Goal: Transaction & Acquisition: Obtain resource

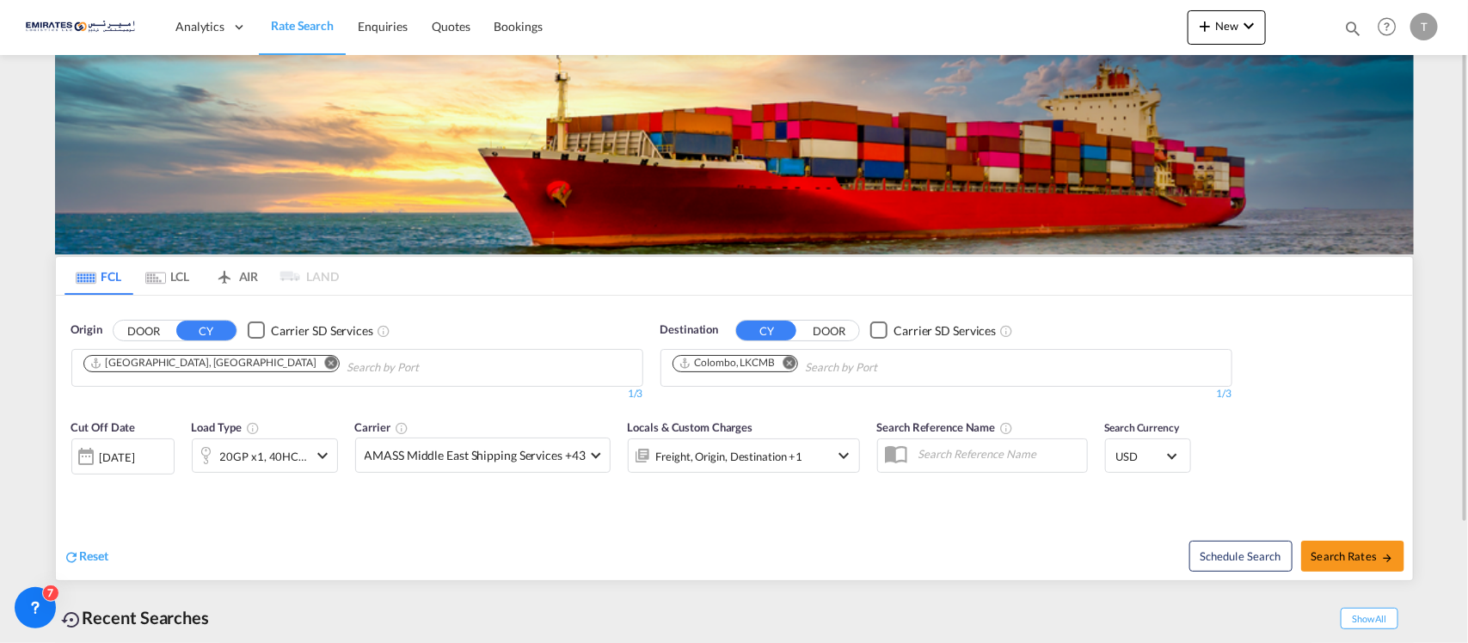
click at [796, 360] on md-icon "Remove" at bounding box center [789, 362] width 13 height 13
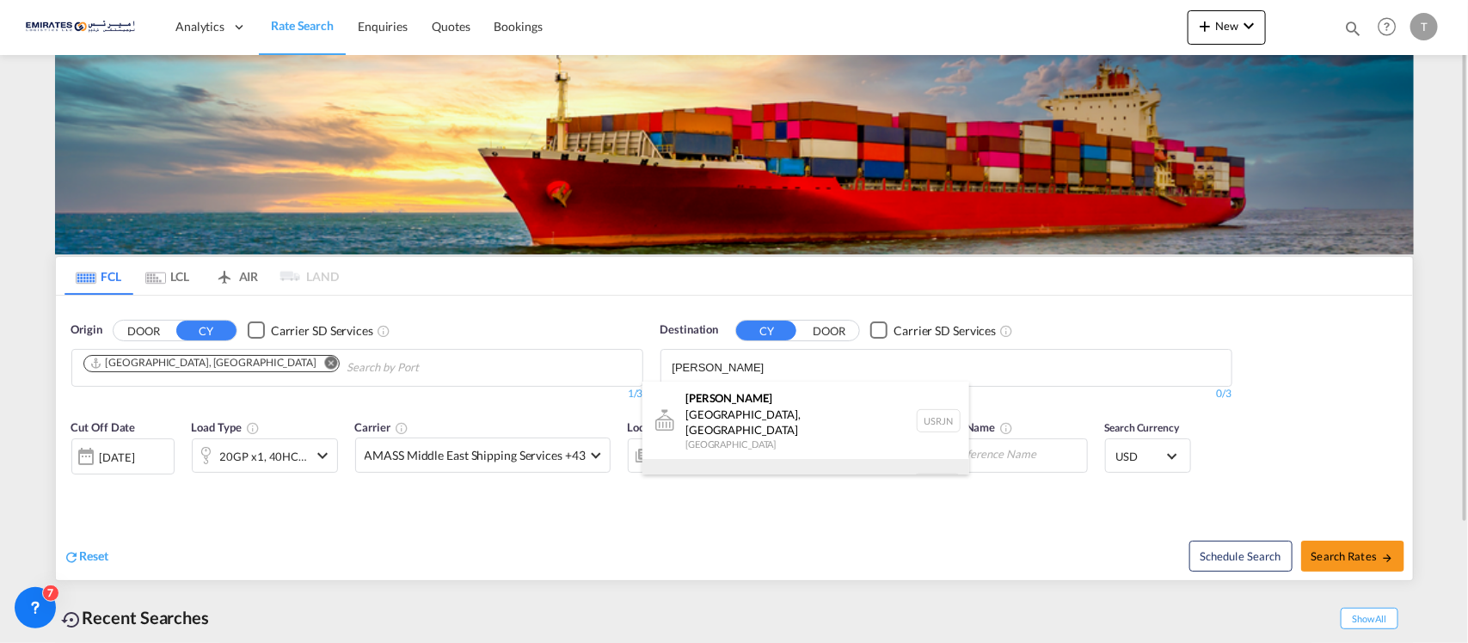
type input "[PERSON_NAME]"
click at [734, 470] on div "[PERSON_NAME] dam [GEOGRAPHIC_DATA] NLRTM" at bounding box center [806, 485] width 327 height 52
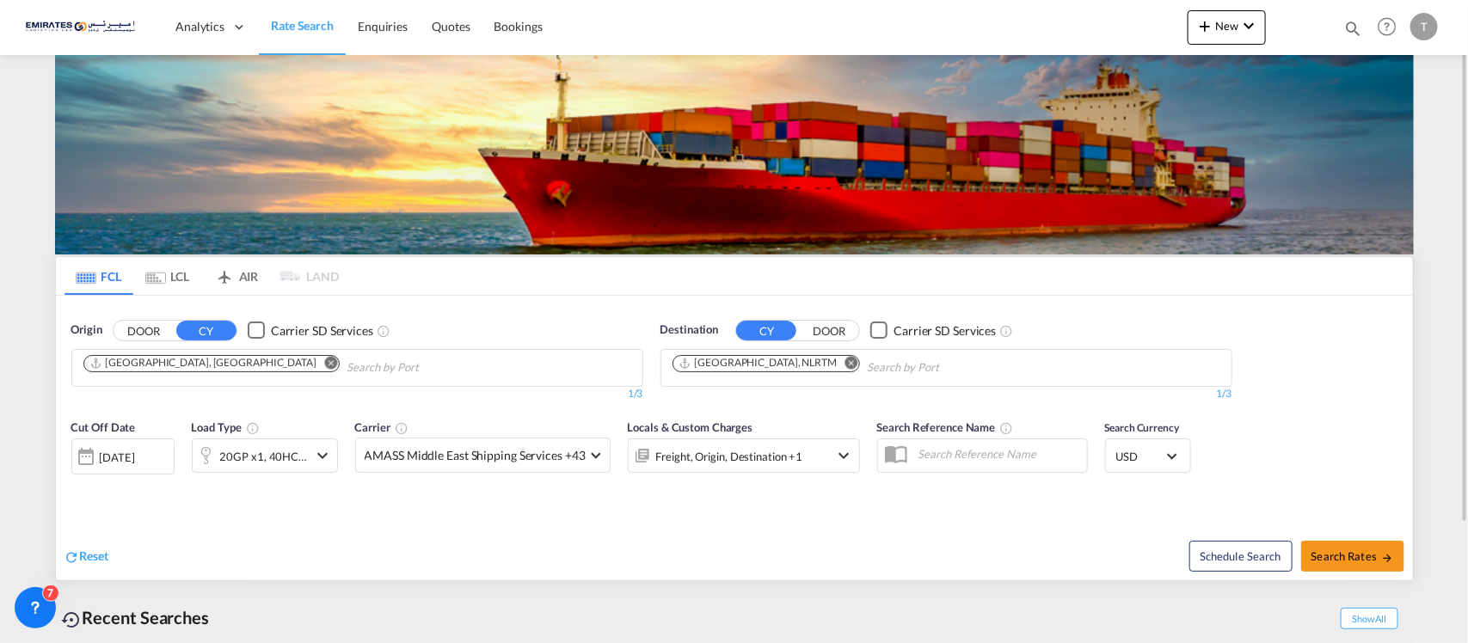
click at [125, 449] on div "[DATE]" at bounding box center [122, 457] width 103 height 36
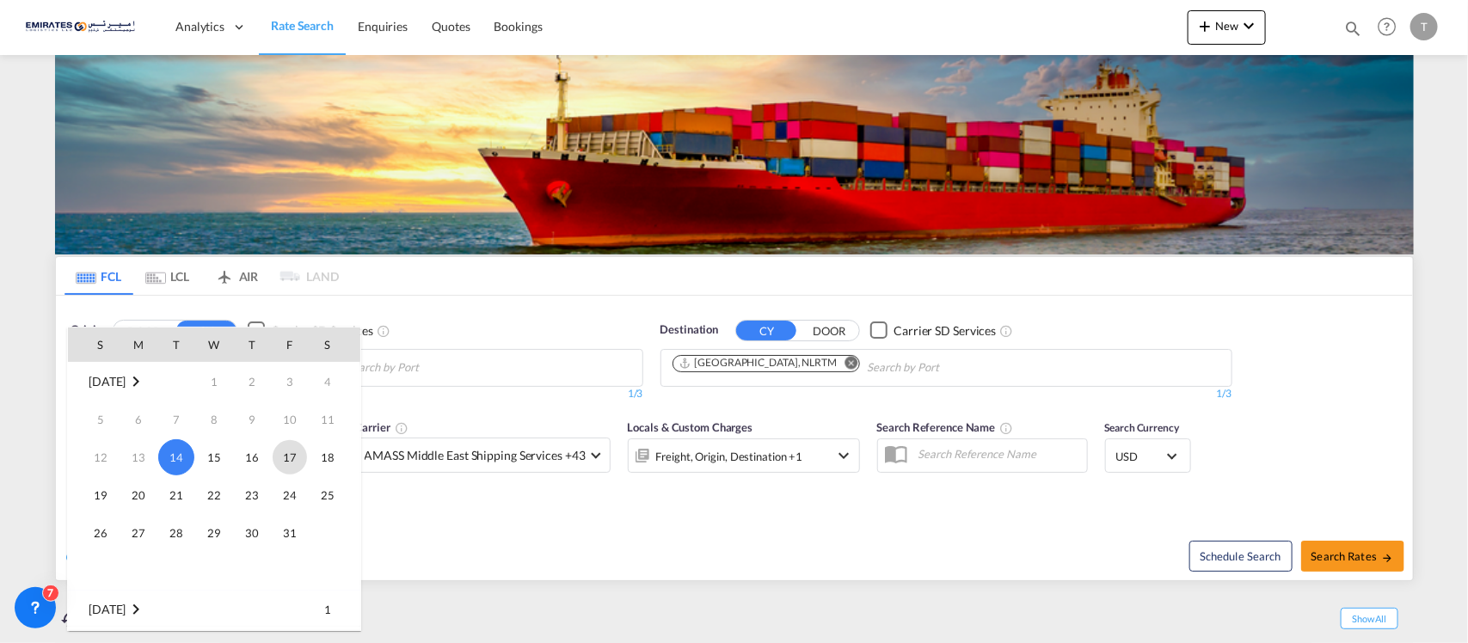
click at [286, 457] on span "17" at bounding box center [290, 457] width 34 height 34
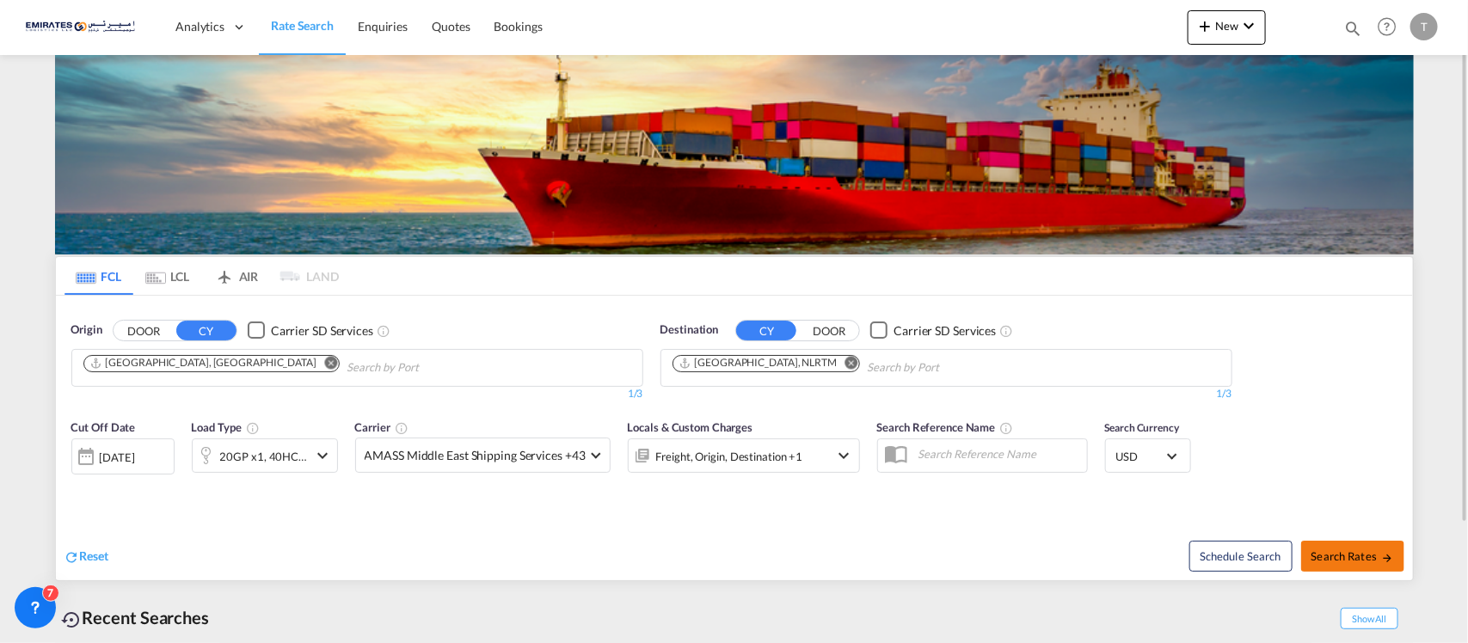
click at [1355, 557] on span "Search Rates" at bounding box center [1353, 557] width 83 height 14
type input "AEJEA to NLRTM / [DATE]"
